Goal: Download file/media

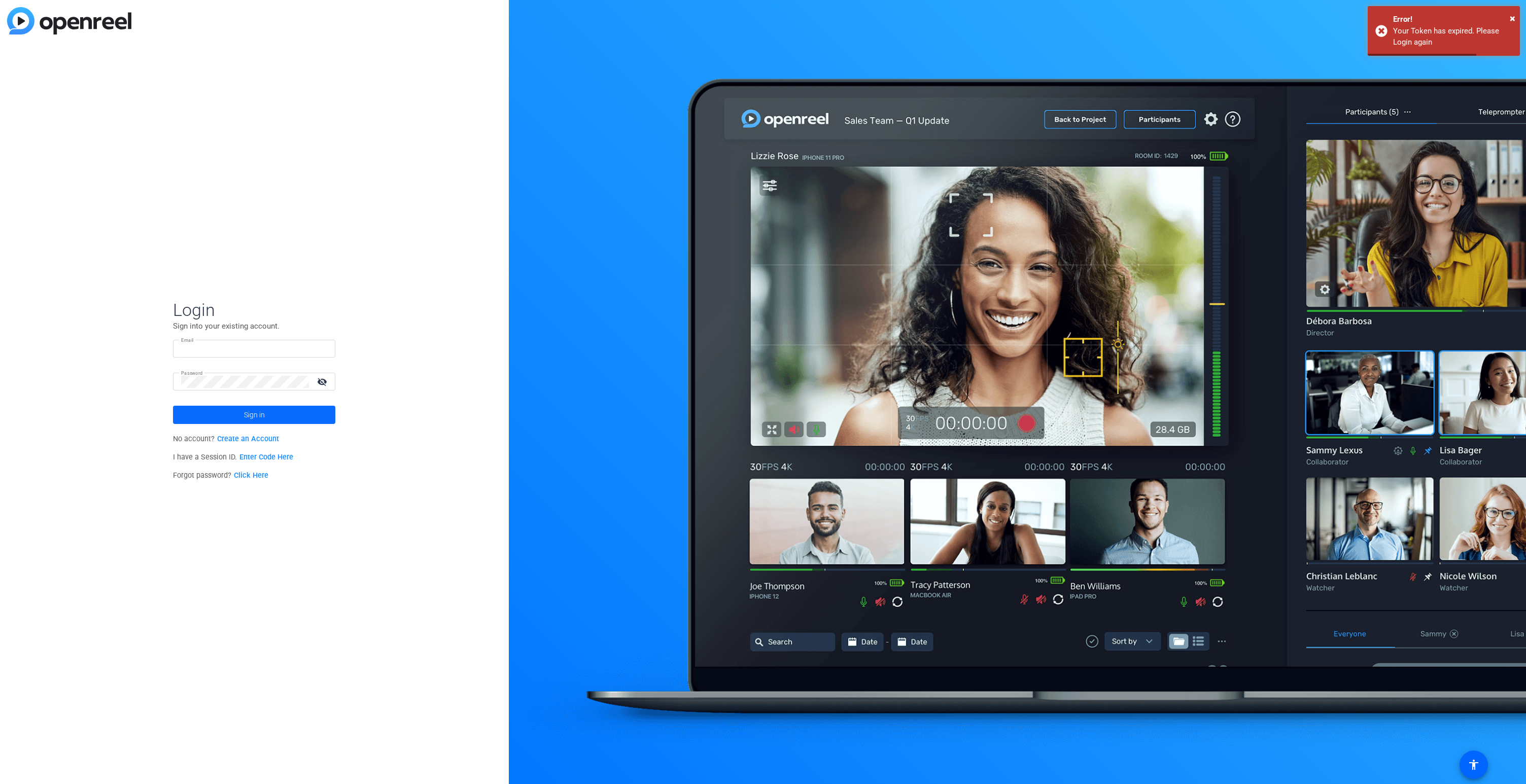
type input "[PERSON_NAME][EMAIL_ADDRESS][PERSON_NAME][DOMAIN_NAME]"
click at [279, 413] on span at bounding box center [254, 415] width 162 height 25
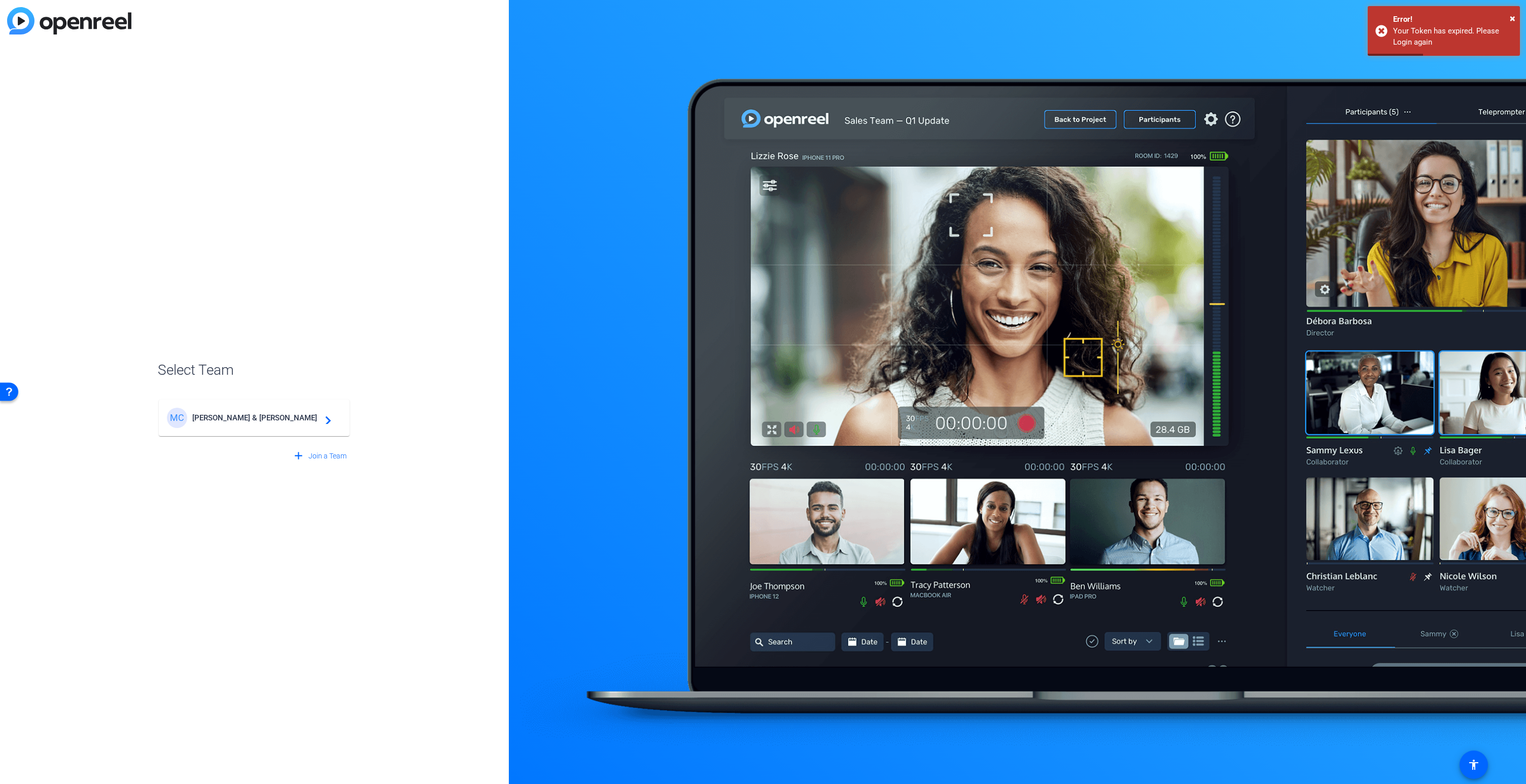
click at [272, 418] on span "[PERSON_NAME] & [PERSON_NAME]" at bounding box center [256, 417] width 127 height 9
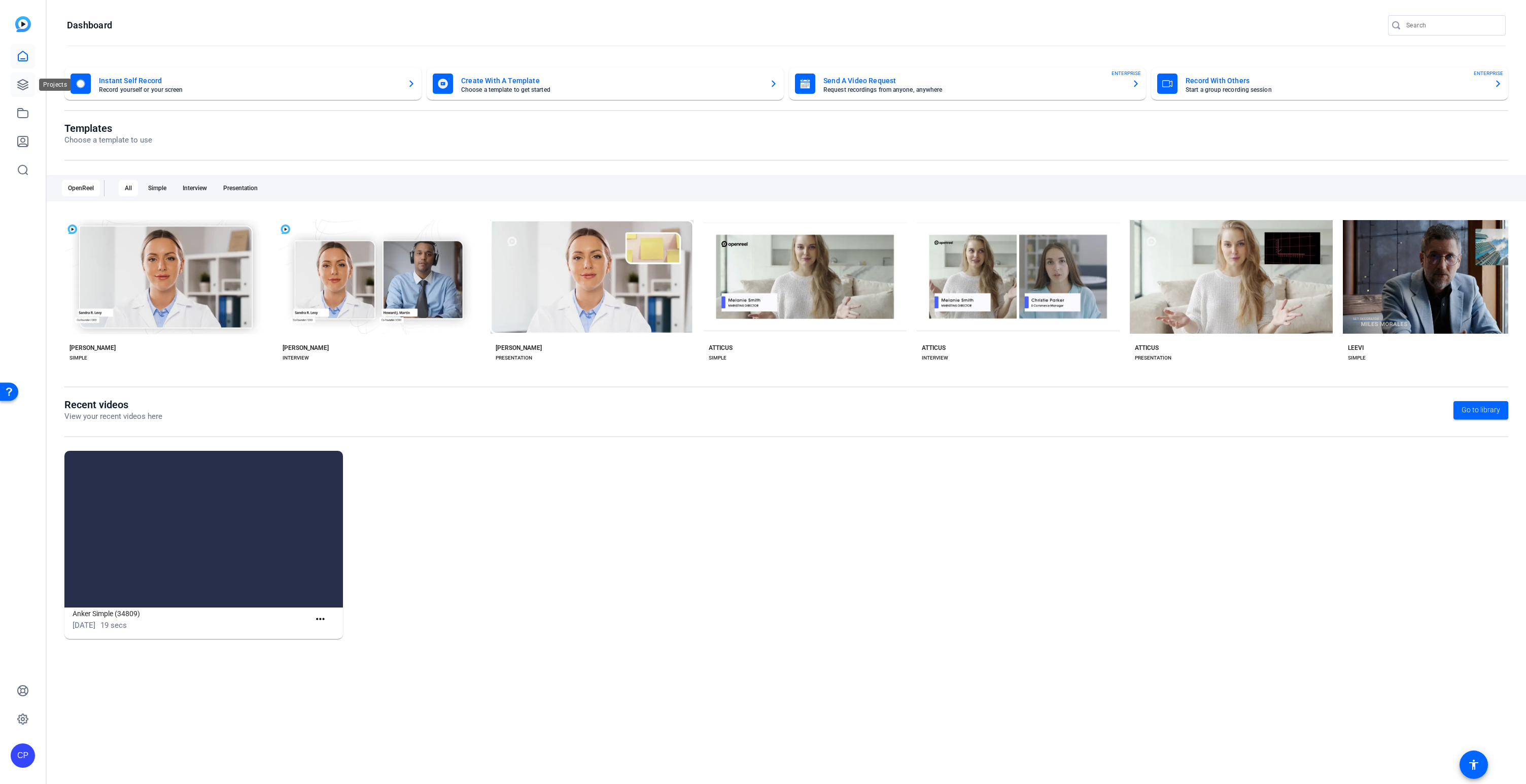
click at [27, 85] on icon at bounding box center [22, 84] width 12 height 12
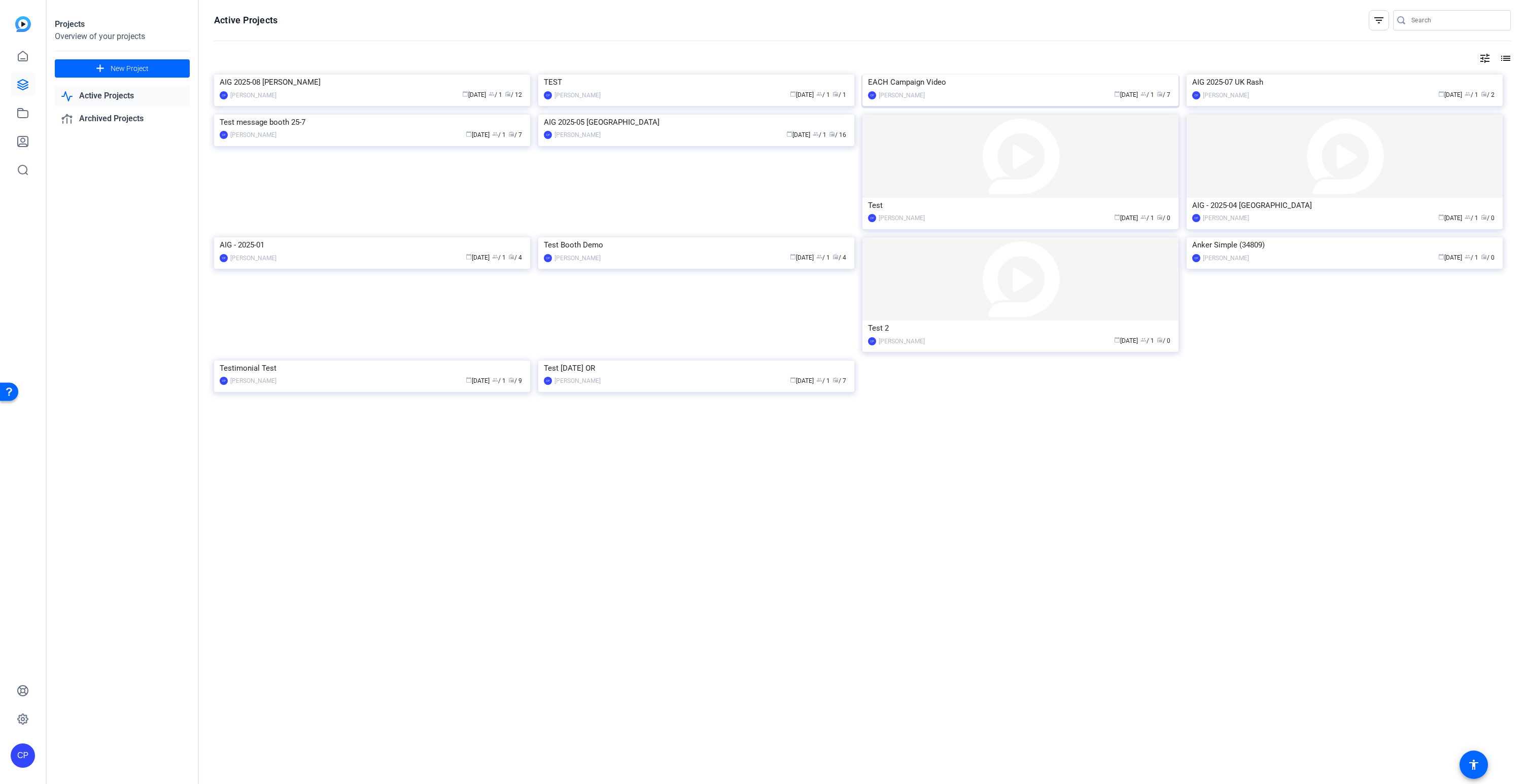
click at [1005, 75] on img at bounding box center [1020, 75] width 316 height 0
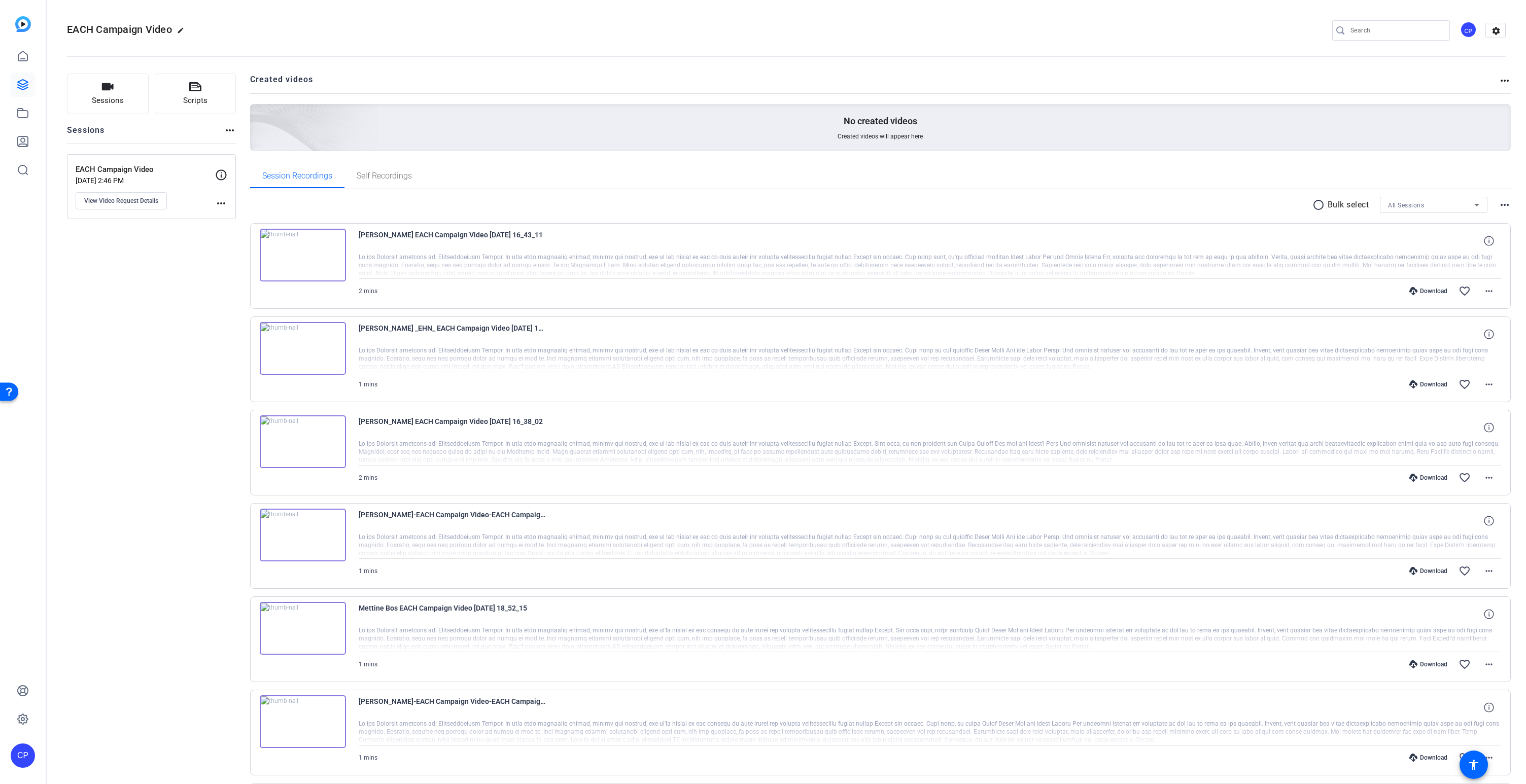
click at [298, 252] on img at bounding box center [302, 255] width 86 height 53
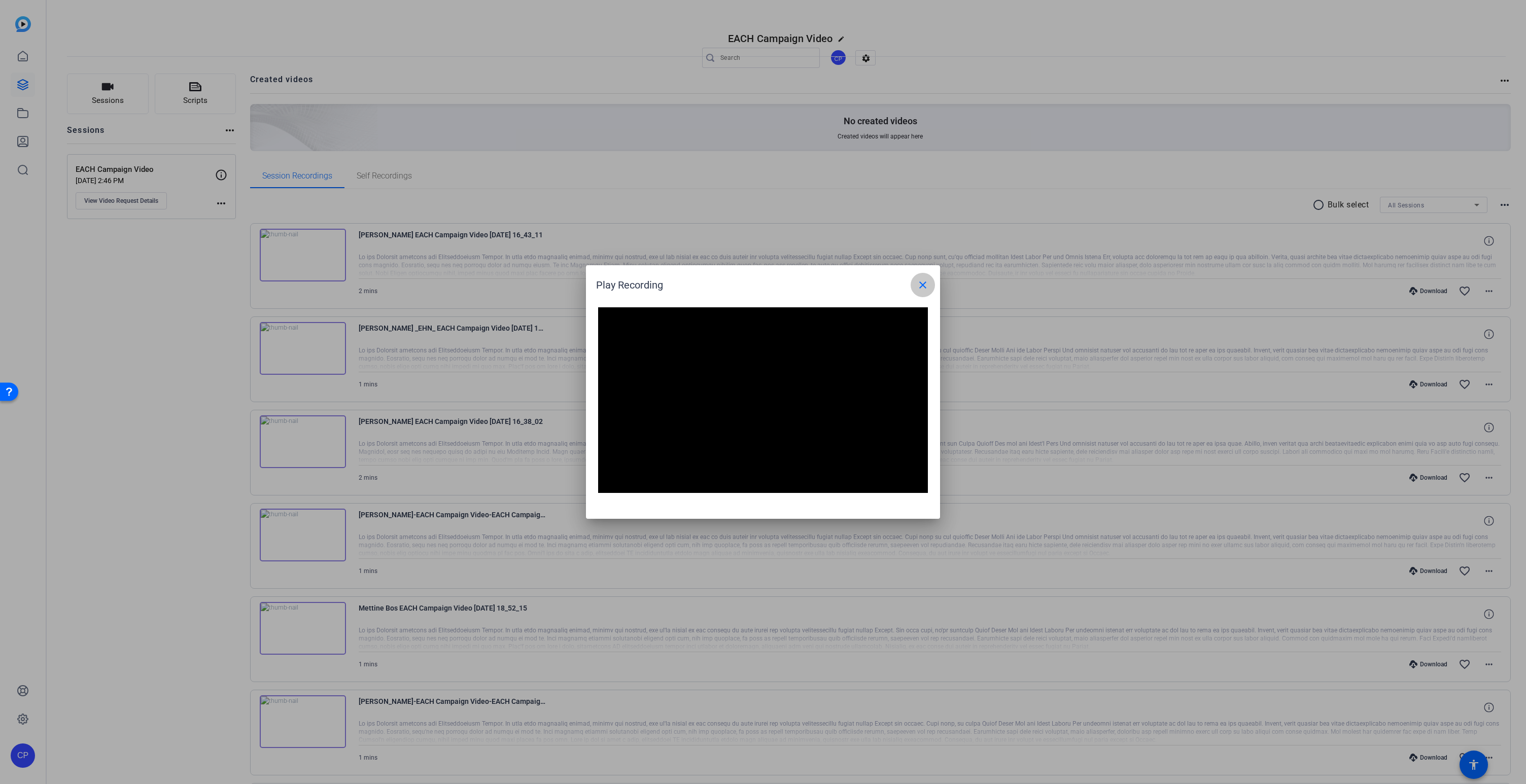
click at [925, 285] on mat-icon "close" at bounding box center [923, 285] width 12 height 12
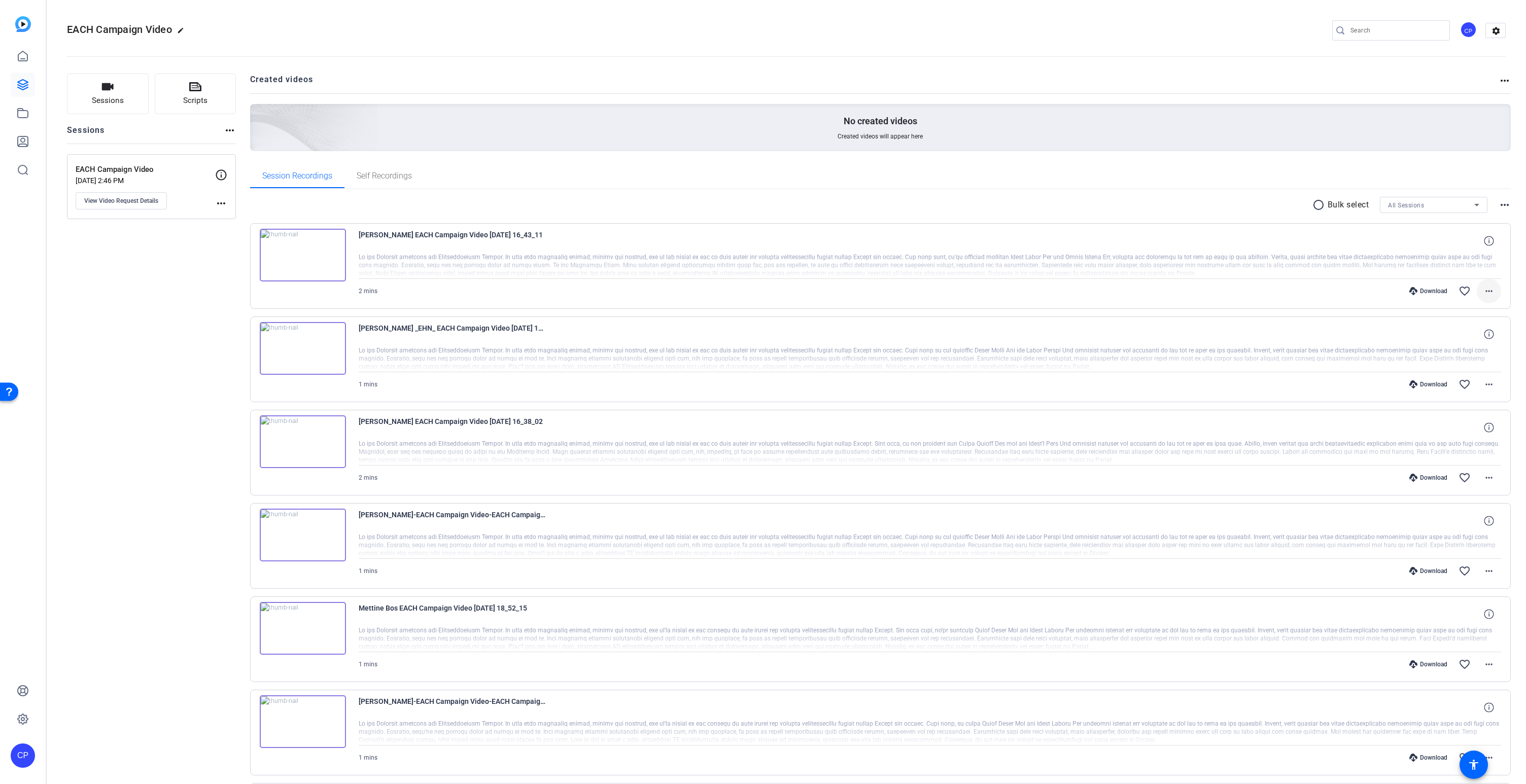
click at [1486, 289] on mat-icon "more_horiz" at bounding box center [1489, 291] width 12 height 12
click at [1466, 360] on span "Play MP4 (HQ)" at bounding box center [1462, 363] width 60 height 12
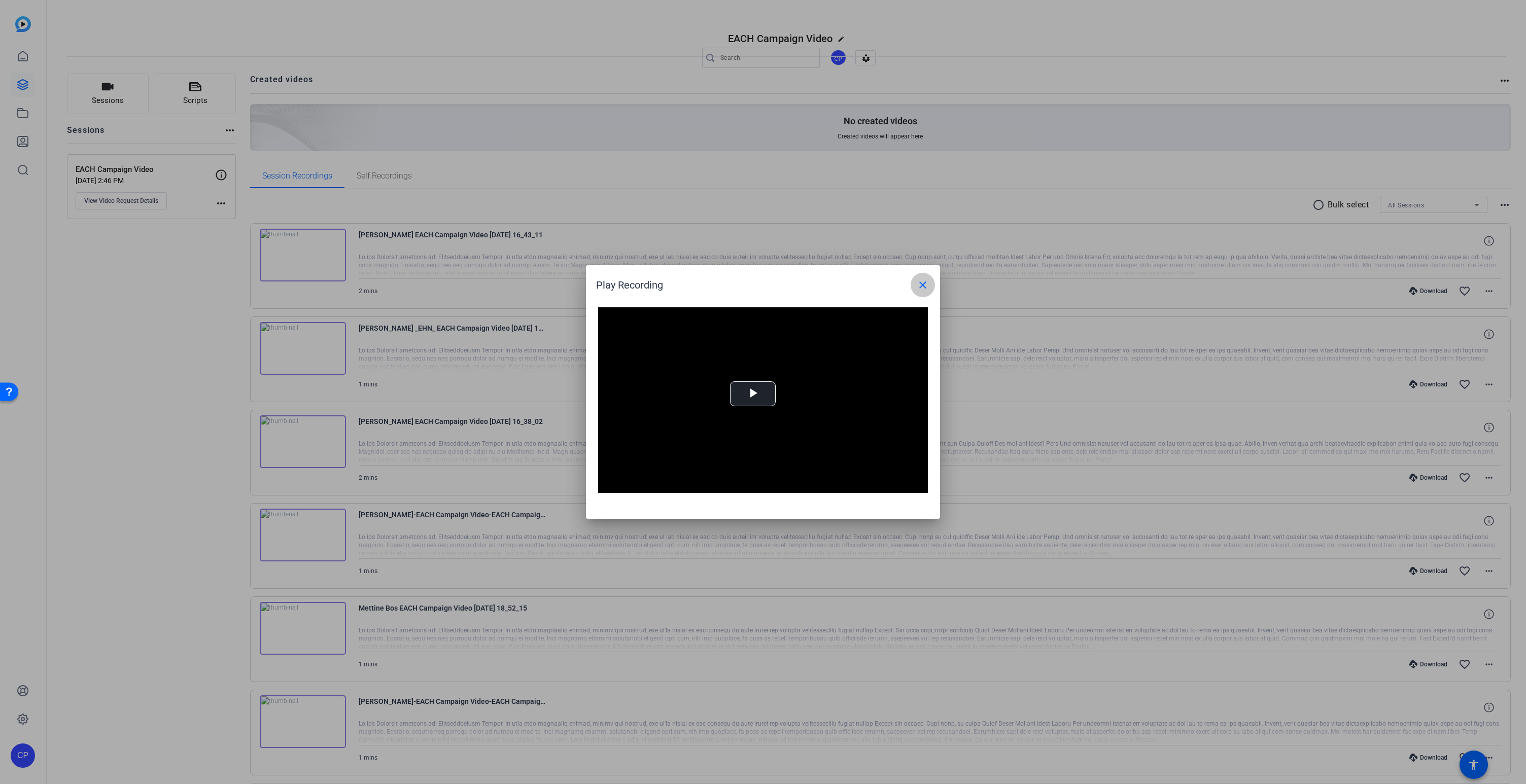
click at [925, 286] on mat-icon "close" at bounding box center [923, 285] width 12 height 12
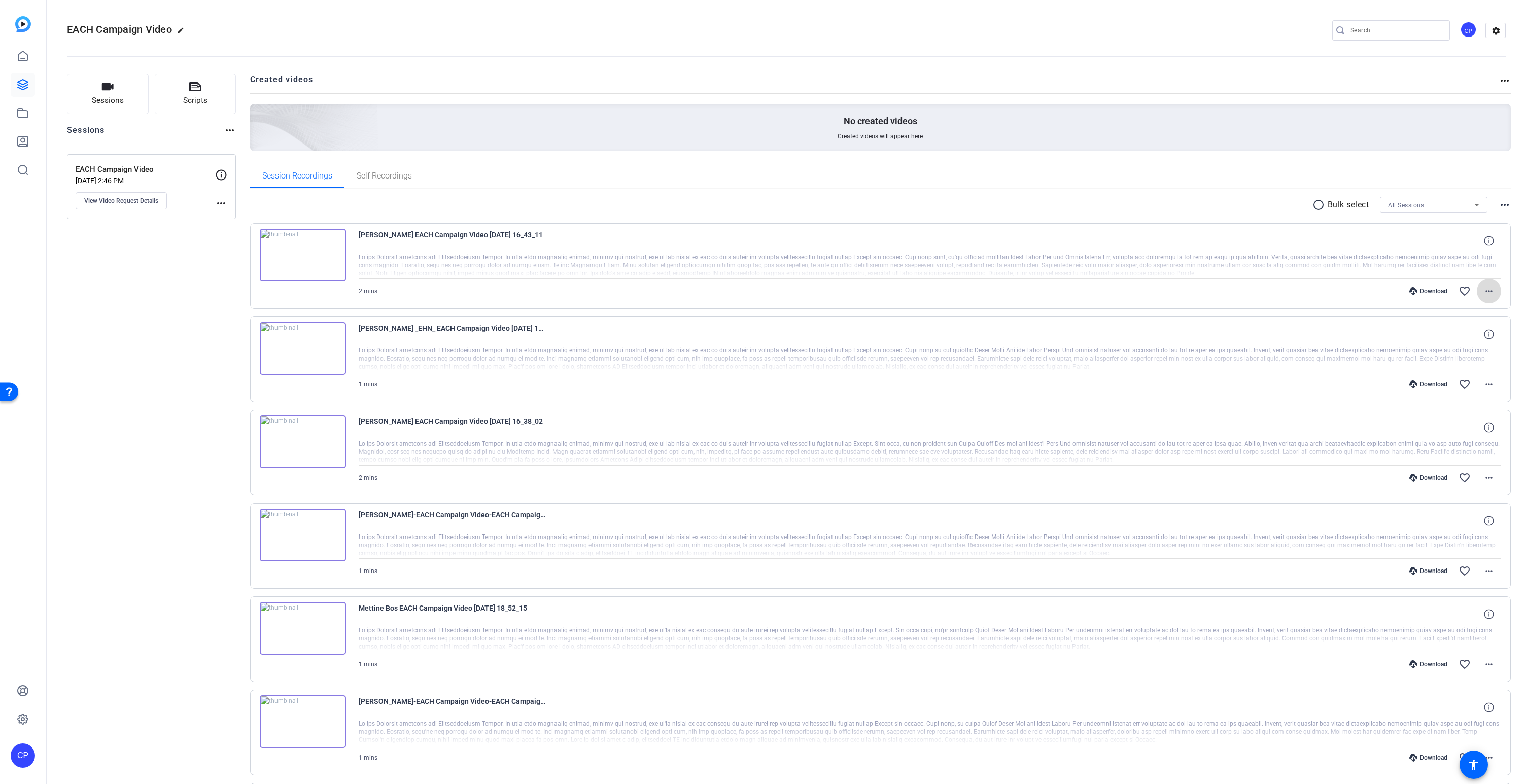
click at [1486, 291] on mat-icon "more_horiz" at bounding box center [1489, 291] width 12 height 12
click at [1448, 337] on span "Download MP4" at bounding box center [1462, 337] width 60 height 12
